Goal: Information Seeking & Learning: Learn about a topic

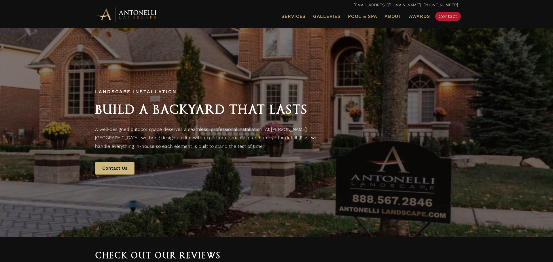
click at [135, 90] on span "Landscape Installation" at bounding box center [136, 91] width 82 height 5
copy span "Landscape Installation"
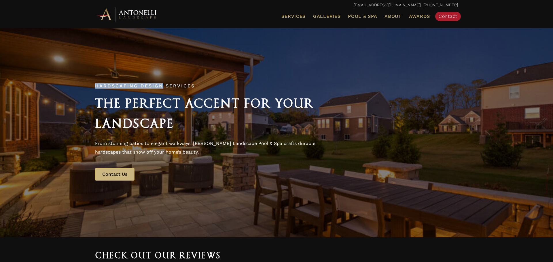
drag, startPoint x: 92, startPoint y: 81, endPoint x: 162, endPoint y: 84, distance: 70.3
click at [162, 84] on div "Hardscaping Design Services The Perfect Accent for Your Landscape From stunning…" at bounding box center [276, 133] width 375 height 108
copy span "Hardscaping Design"
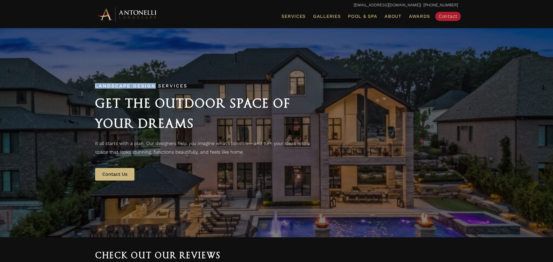
drag, startPoint x: 94, startPoint y: 88, endPoint x: 155, endPoint y: 88, distance: 60.5
click at [155, 88] on div "Landscape Design Services Get the Outdoor Space of Your Dreams It all starts wi…" at bounding box center [276, 133] width 375 height 108
copy span "Landscape Design"
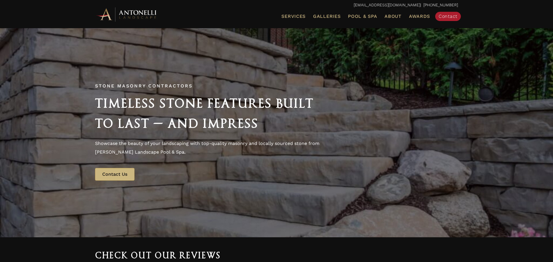
drag, startPoint x: 91, startPoint y: 85, endPoint x: 146, endPoint y: 82, distance: 55.1
click at [146, 82] on div "Stone Masonry Contractors Timeless Stone Features Built to Last — and Impress S…" at bounding box center [276, 133] width 375 height 108
copy span "Stone Masonry"
click at [145, 59] on div "Stone Masonry Contractors Timeless Stone Features Built to Last — and Impress S…" at bounding box center [276, 133] width 553 height 210
drag, startPoint x: 148, startPoint y: 85, endPoint x: 196, endPoint y: 89, distance: 48.0
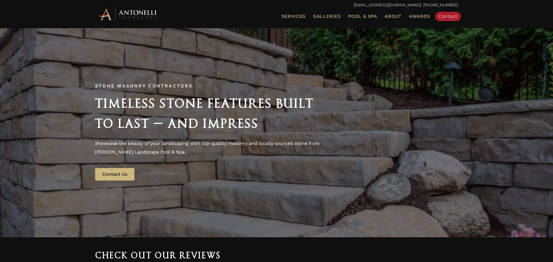
click at [196, 89] on div "Stone Masonry Contractors" at bounding box center [207, 87] width 225 height 6
copy span "Contractors"
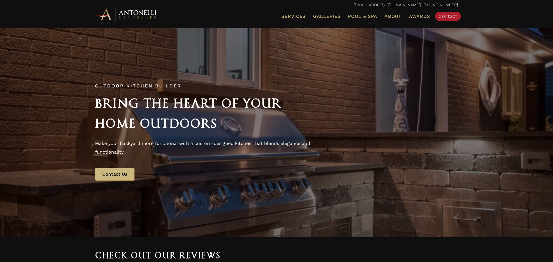
click at [136, 85] on span "Outdoor Kitchen Builder" at bounding box center [138, 85] width 86 height 5
copy span "Outdoor Kitchen Builder"
